Goal: Task Accomplishment & Management: Complete application form

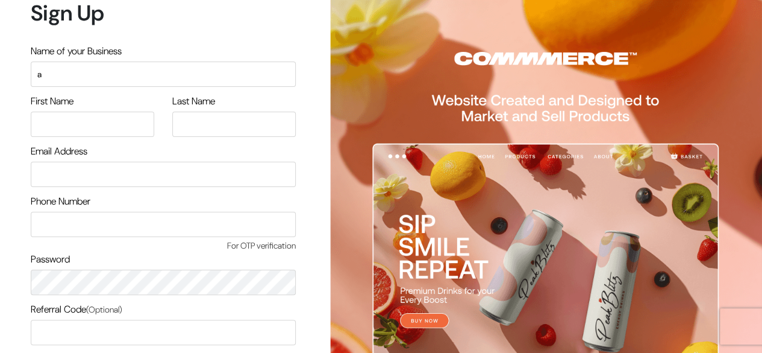
type input "a"
click at [112, 131] on input "text" at bounding box center [93, 124] width 124 height 25
type input "arpit"
click at [219, 121] on input "text" at bounding box center [234, 124] width 124 height 25
click at [206, 121] on input "rtahi" at bounding box center [234, 124] width 124 height 25
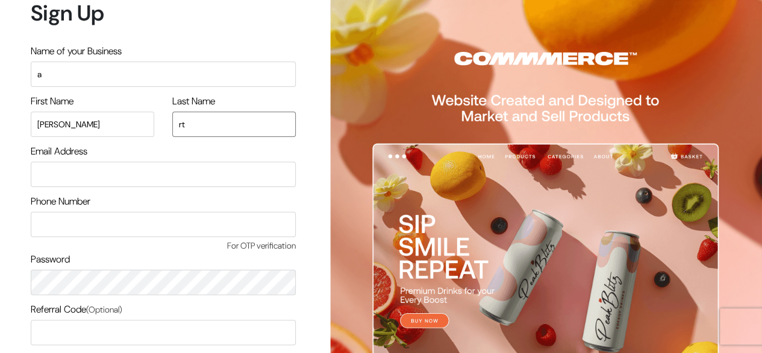
type input "r"
type input "rathi"
click at [163, 174] on input "email" at bounding box center [163, 174] width 265 height 25
type input "arpitrathi.email@gmail.com"
click at [116, 227] on input "text" at bounding box center [163, 224] width 265 height 25
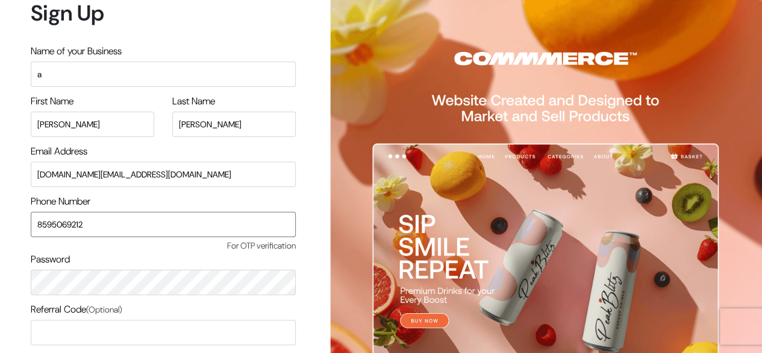
type input "8595069212"
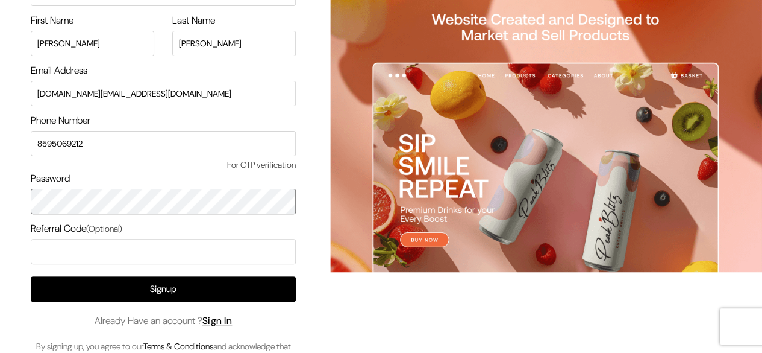
scroll to position [102, 0]
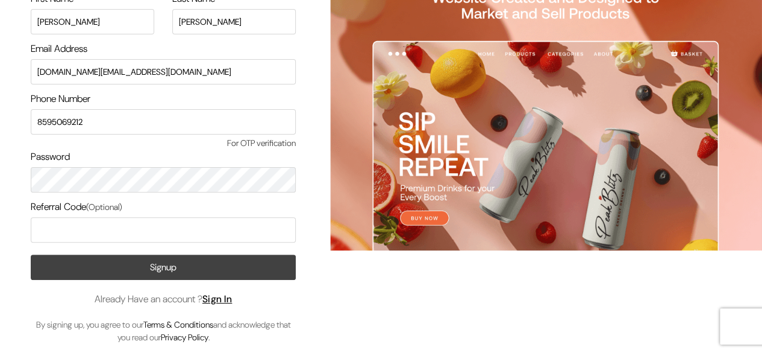
click at [140, 262] on button "Signup" at bounding box center [163, 266] width 265 height 25
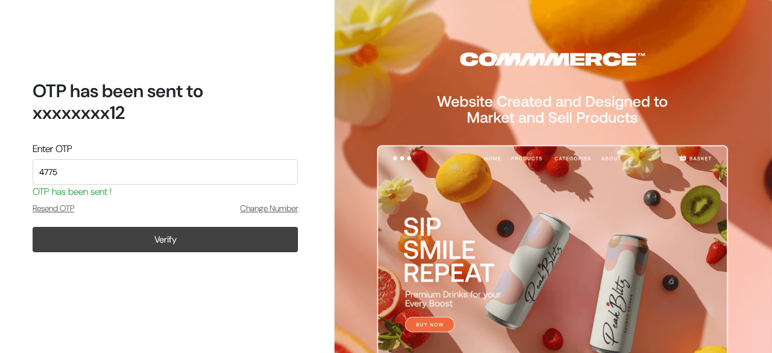
type input "4775"
click at [171, 238] on button "Verify" at bounding box center [165, 239] width 265 height 25
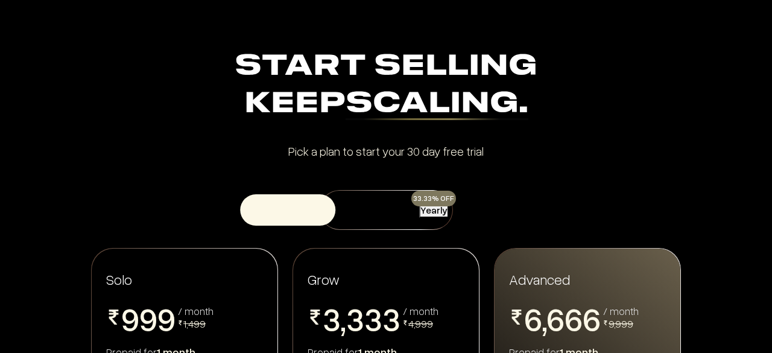
click at [148, 329] on span "999" at bounding box center [148, 318] width 54 height 33
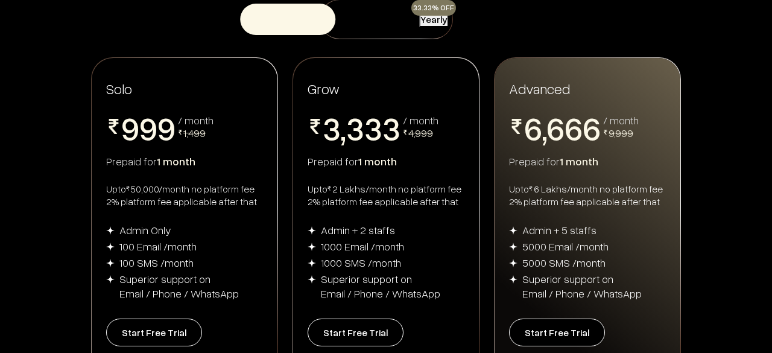
scroll to position [289, 0]
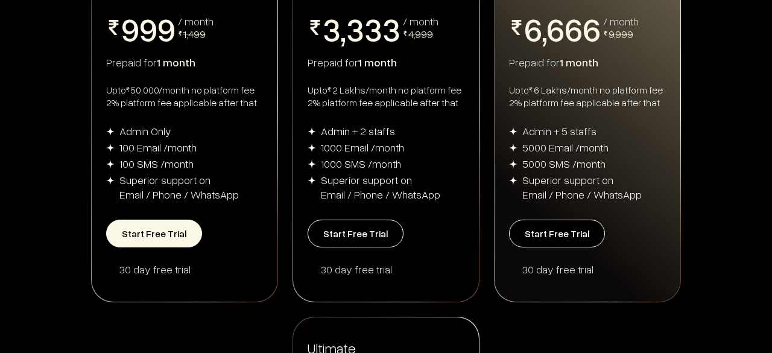
click at [151, 234] on button "Start Free Trial" at bounding box center [154, 233] width 96 height 28
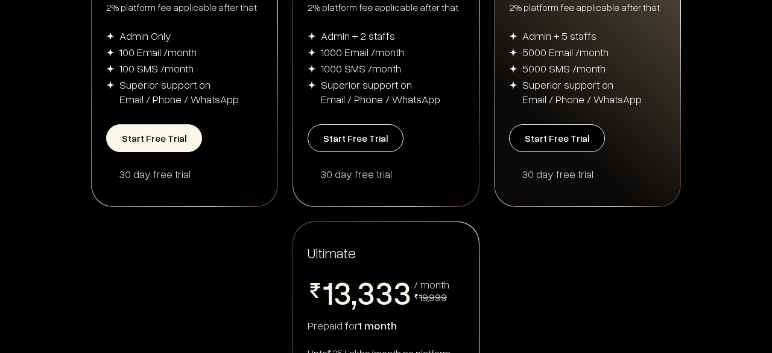
scroll to position [386, 0]
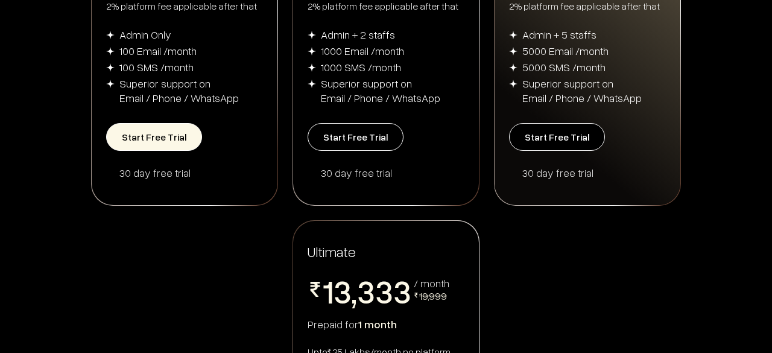
click at [166, 136] on button "Start Free Trial" at bounding box center [154, 137] width 96 height 28
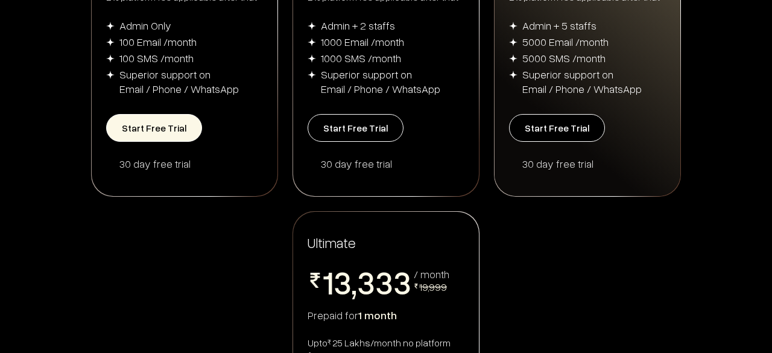
scroll to position [410, 0]
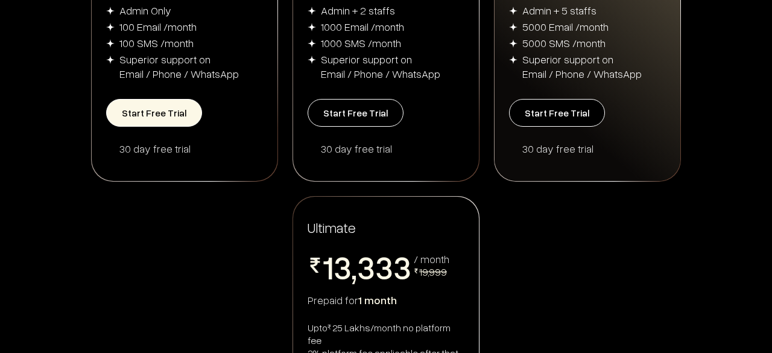
click at [148, 115] on button "Start Free Trial" at bounding box center [154, 113] width 96 height 28
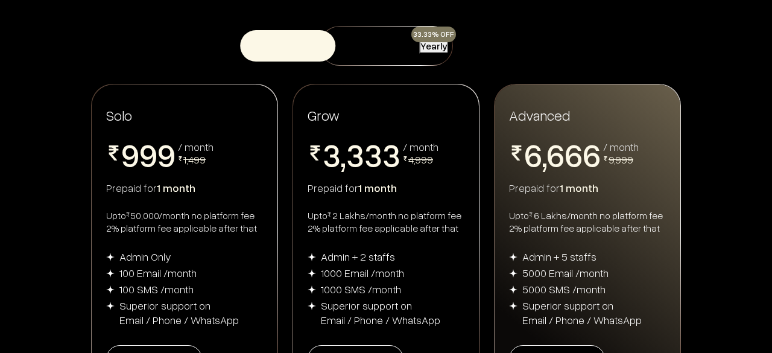
scroll to position [193, 0]
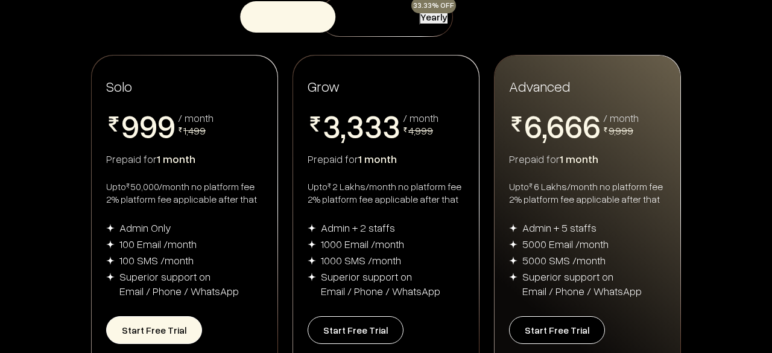
click at [160, 327] on button "Start Free Trial" at bounding box center [154, 330] width 96 height 28
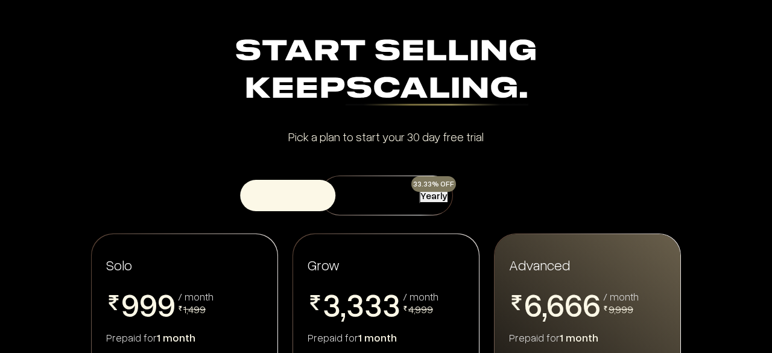
scroll to position [0, 0]
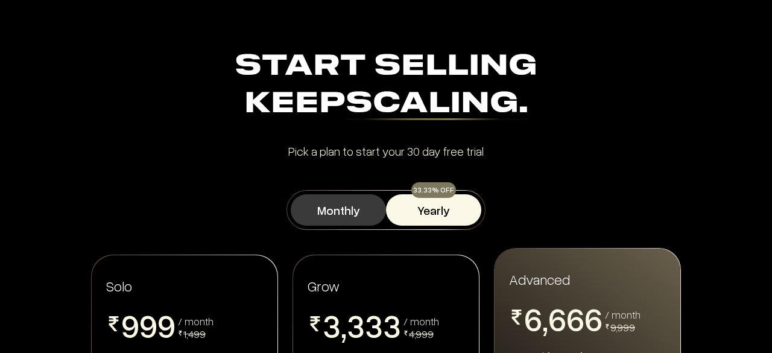
click at [320, 217] on button "Monthly" at bounding box center [338, 209] width 95 height 31
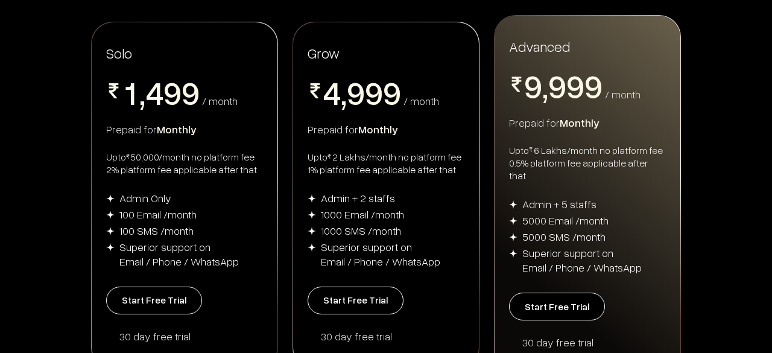
scroll to position [241, 0]
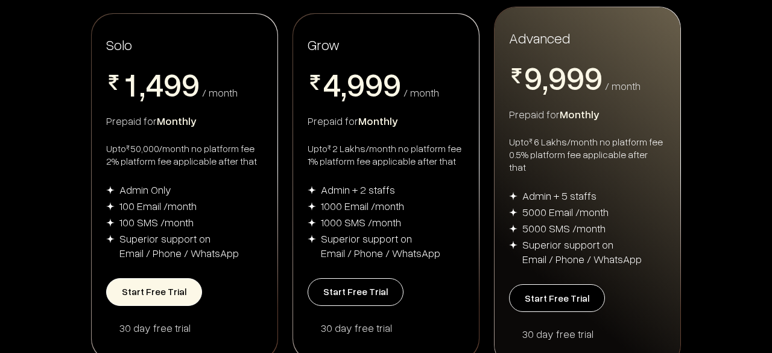
click at [168, 281] on button "Start Free Trial" at bounding box center [154, 292] width 96 height 28
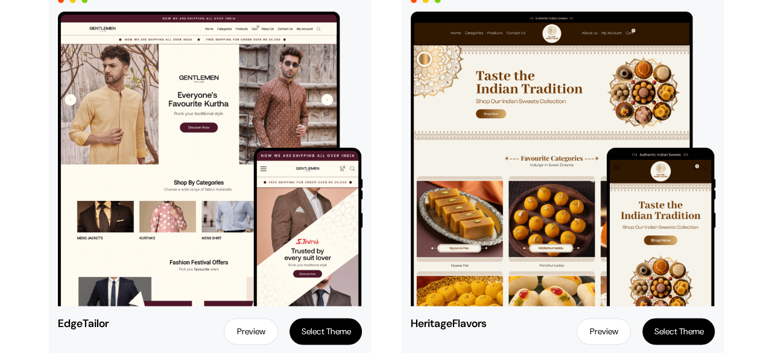
scroll to position [2970, 0]
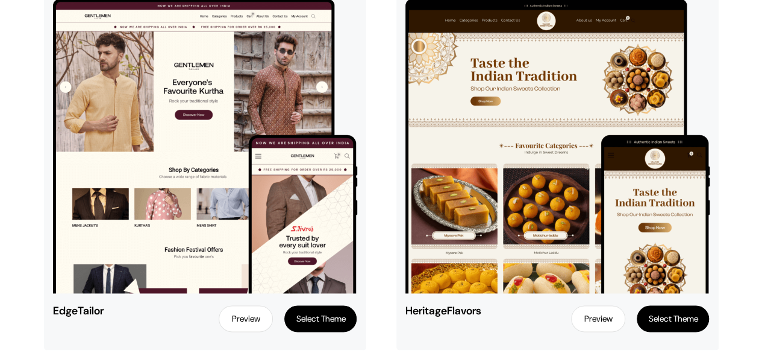
click at [310, 315] on button "Select Theme" at bounding box center [321, 318] width 72 height 27
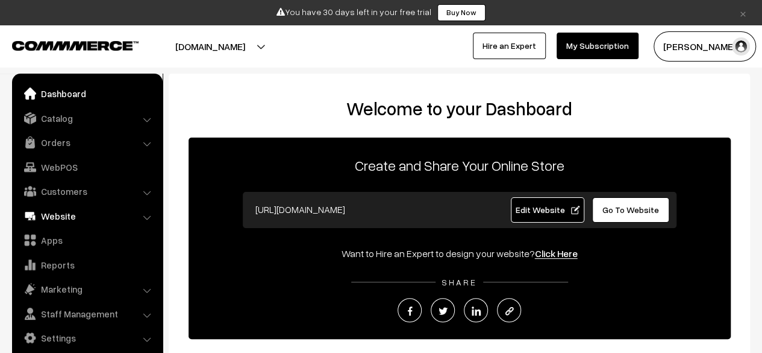
click at [146, 213] on link "Website" at bounding box center [86, 216] width 143 height 22
